Goal: Task Accomplishment & Management: Manage account settings

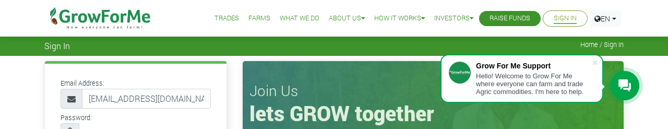
scroll to position [9, 0]
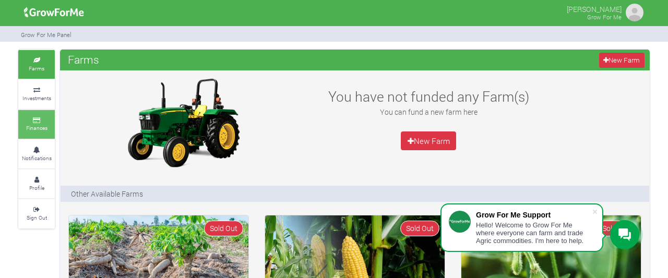
click at [34, 121] on icon at bounding box center [36, 120] width 31 height 5
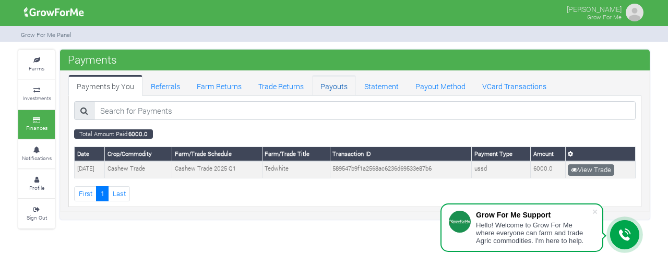
click at [343, 86] on link "Payouts" at bounding box center [334, 85] width 44 height 21
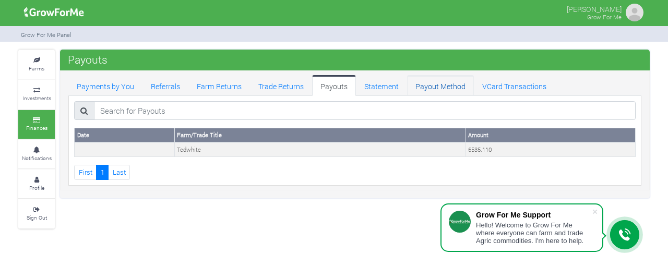
click at [427, 86] on link "Payout Method" at bounding box center [440, 85] width 67 height 21
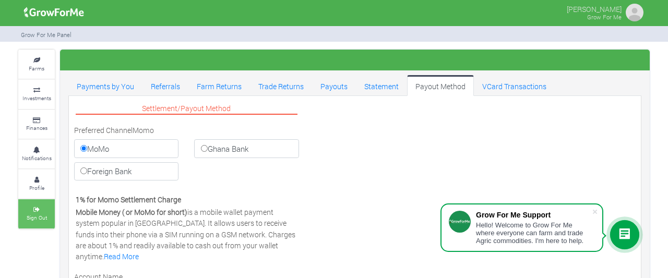
click at [41, 225] on link "Sign Out" at bounding box center [36, 213] width 37 height 29
